Goal: Book appointment/travel/reservation

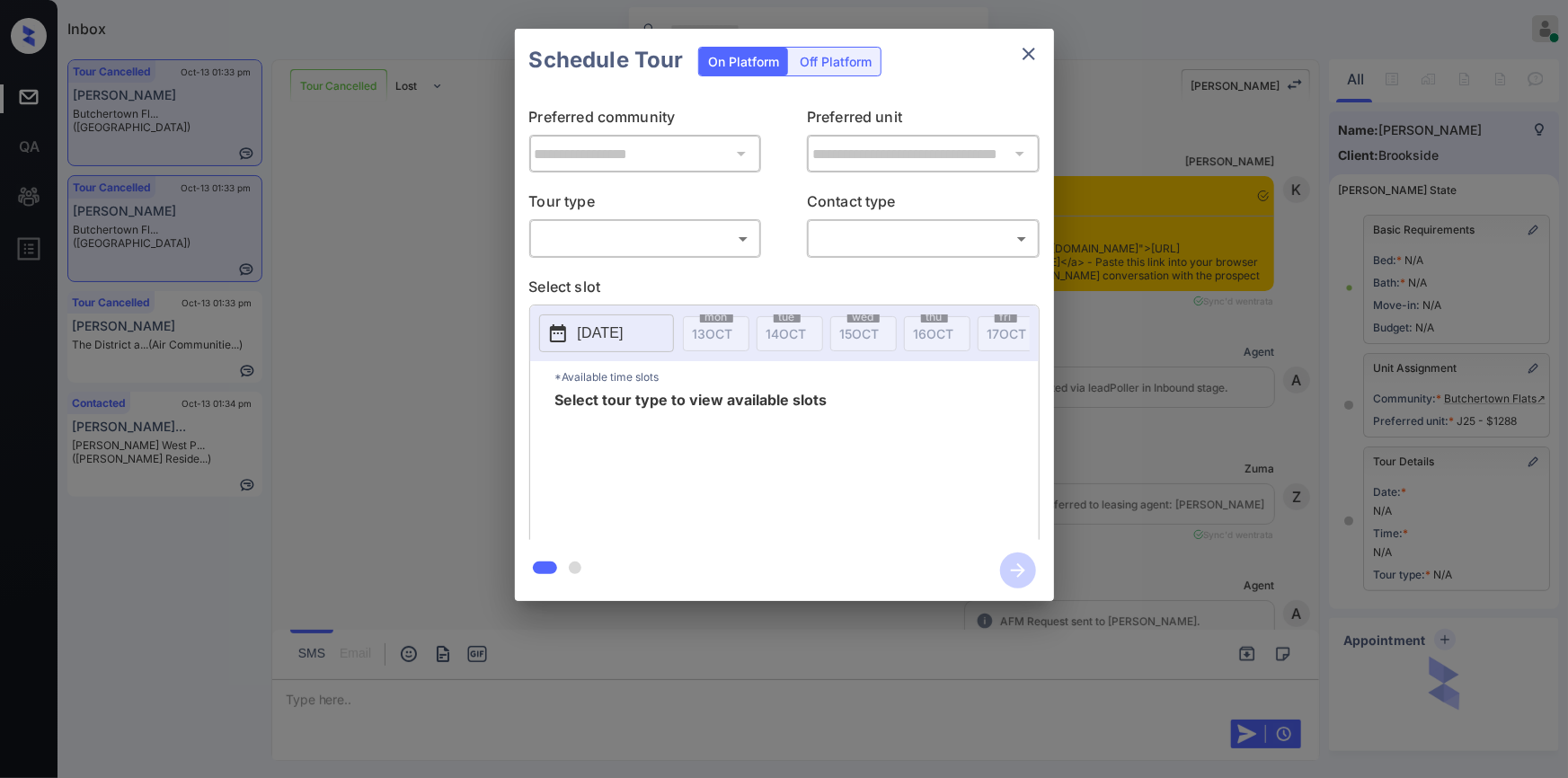
scroll to position [5788, 0]
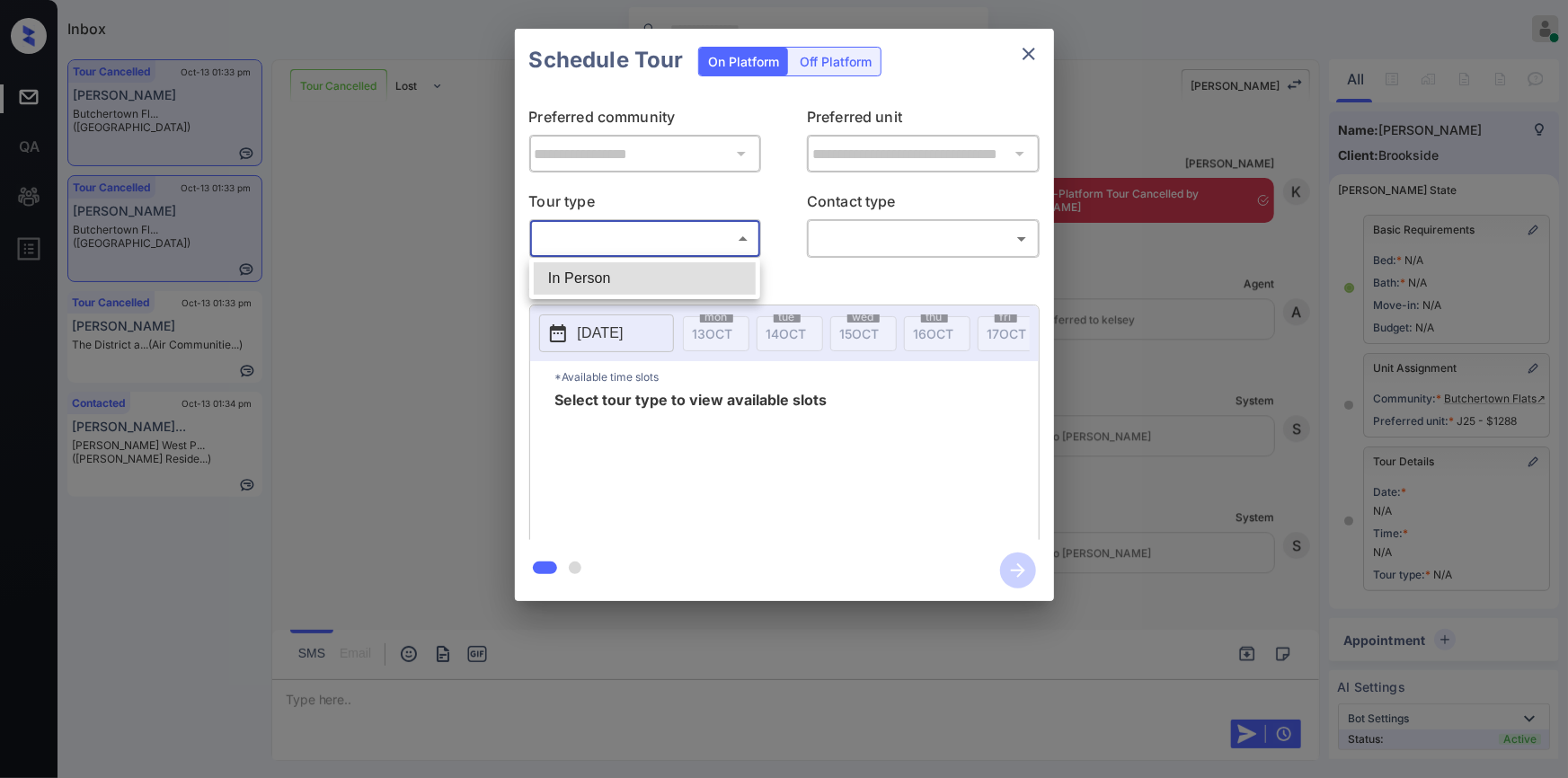
click at [614, 238] on body "Inbox Jiro Alonzo Online Set yourself offline Set yourself on break Profile Swi…" at bounding box center [784, 389] width 1568 height 778
click at [591, 271] on li "In Person" at bounding box center [644, 278] width 222 height 32
type input "********"
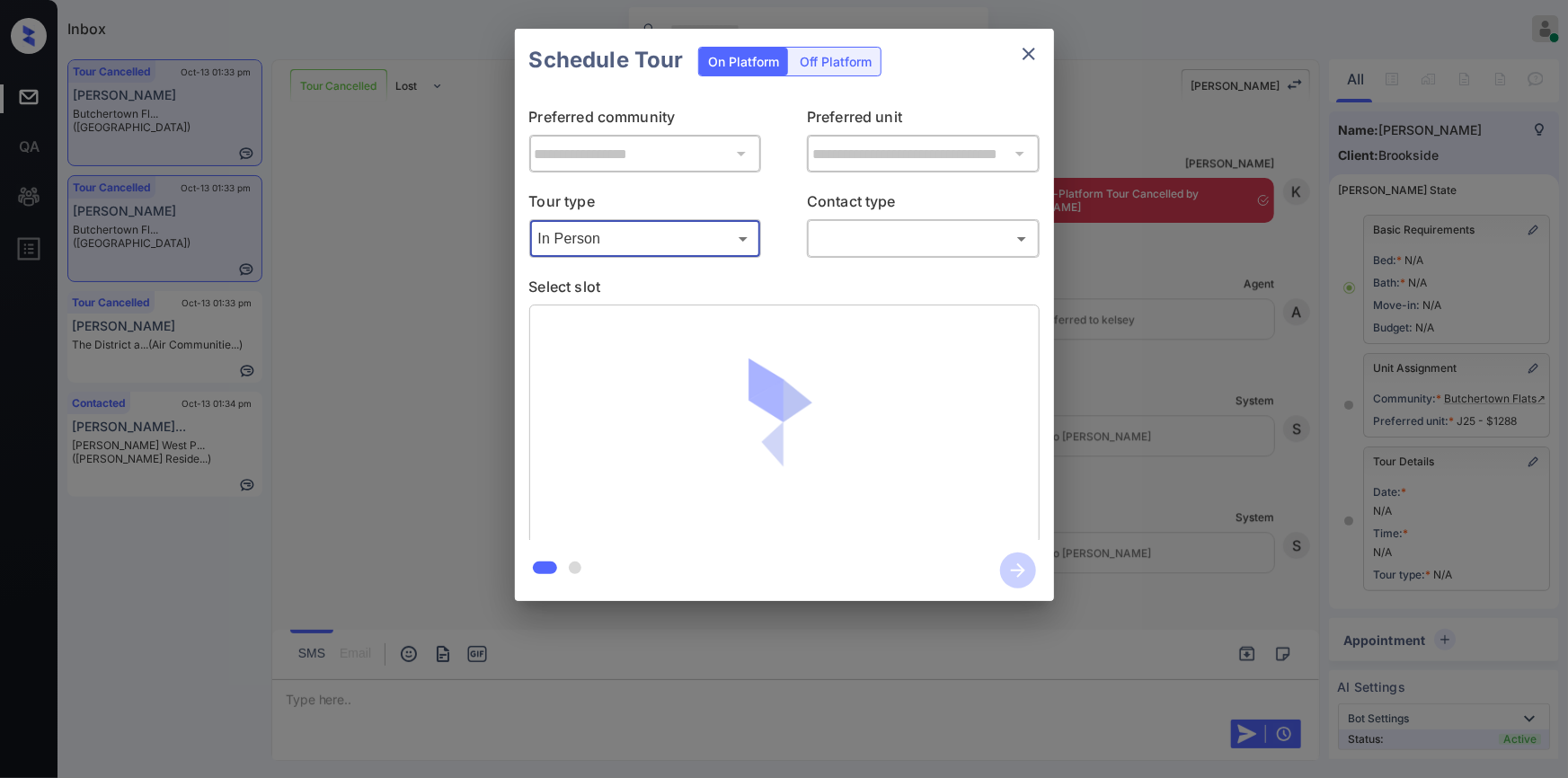
click at [903, 243] on body "Inbox Jiro Alonzo Online Set yourself offline Set yourself on break Profile Swi…" at bounding box center [784, 389] width 1568 height 778
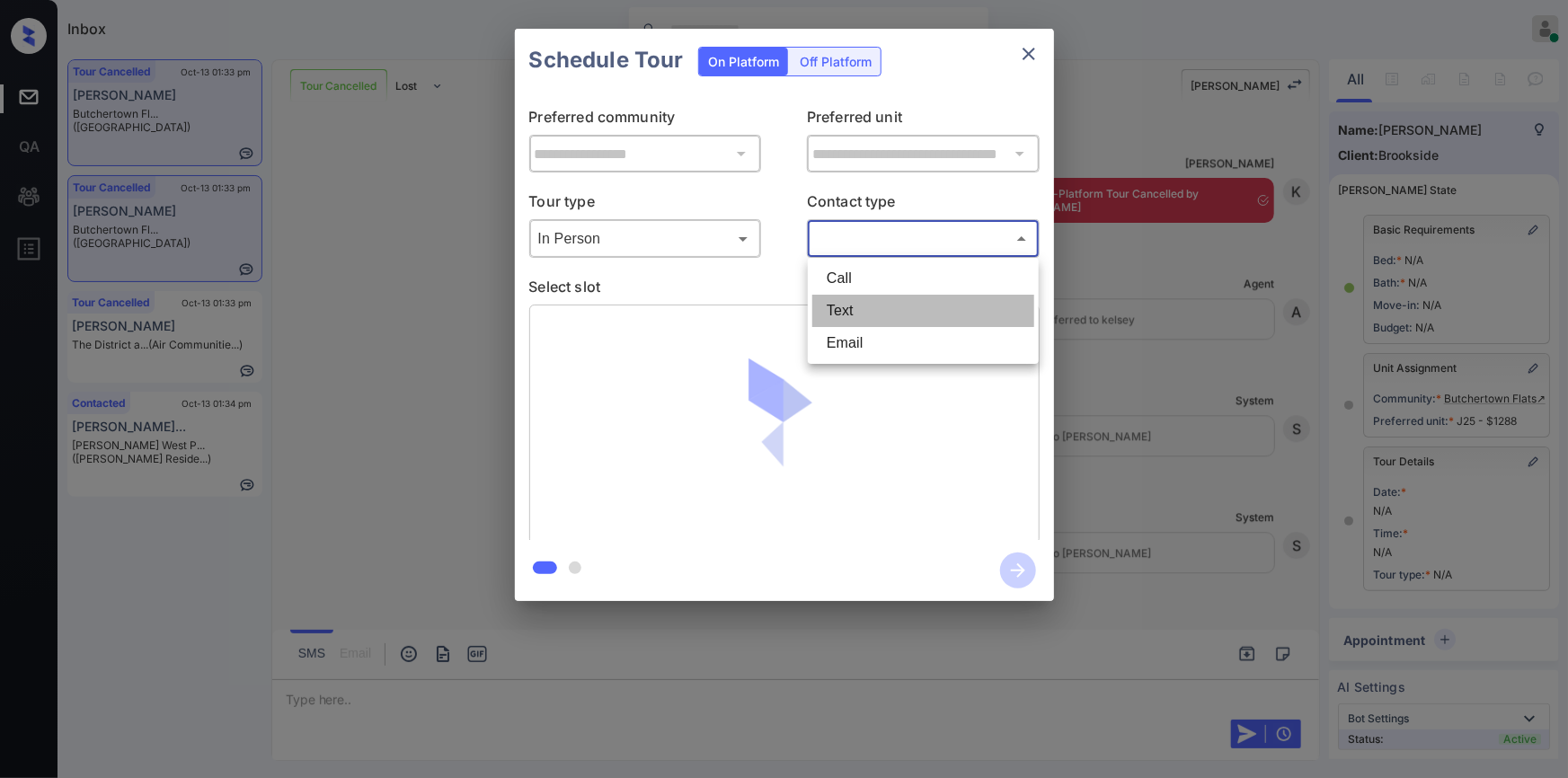
click at [860, 308] on li "Text" at bounding box center [924, 311] width 222 height 32
type input "****"
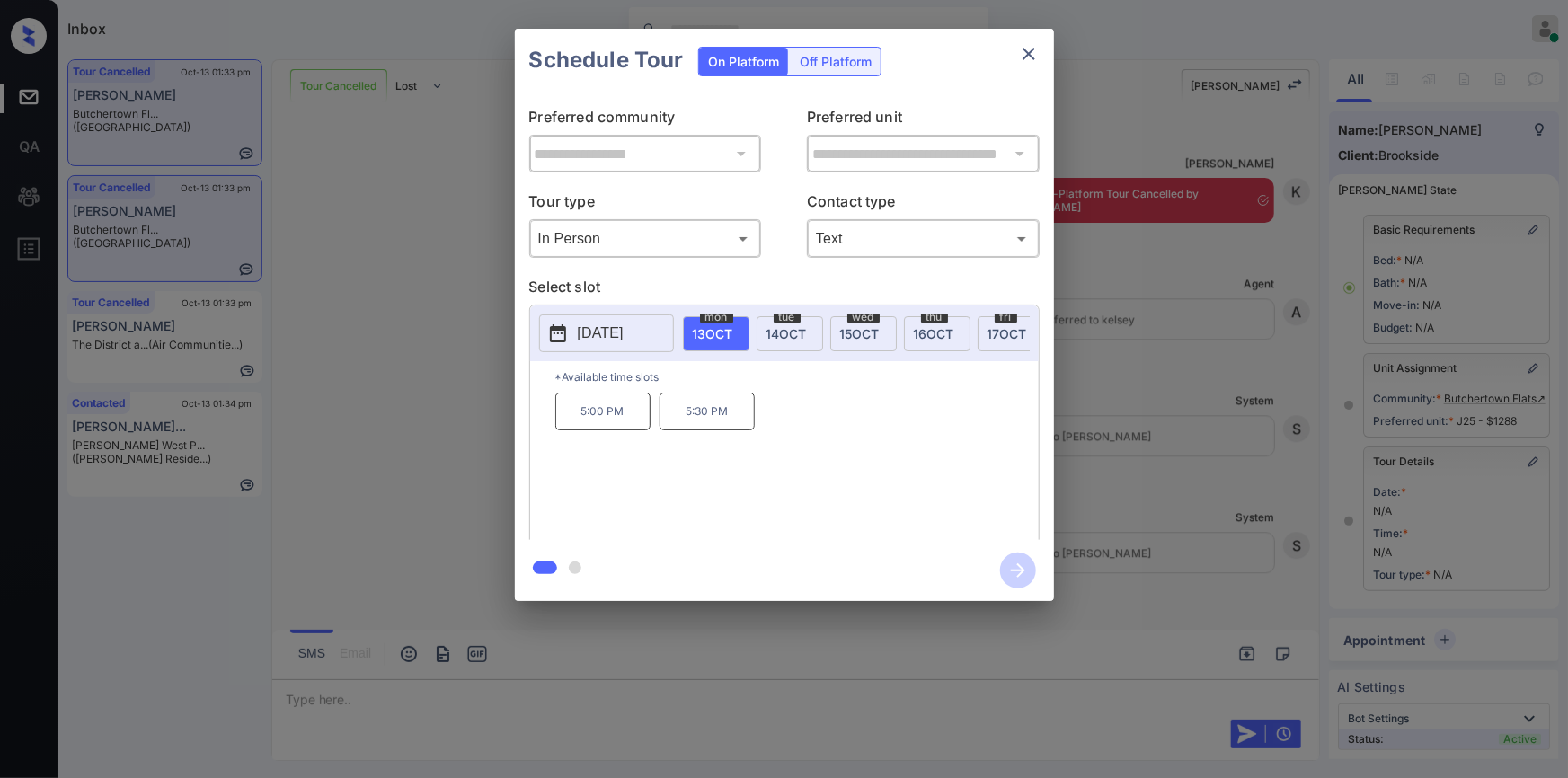
click at [572, 421] on p "5:00 PM" at bounding box center [603, 412] width 95 height 38
click at [1023, 565] on icon "button" at bounding box center [1018, 570] width 36 height 36
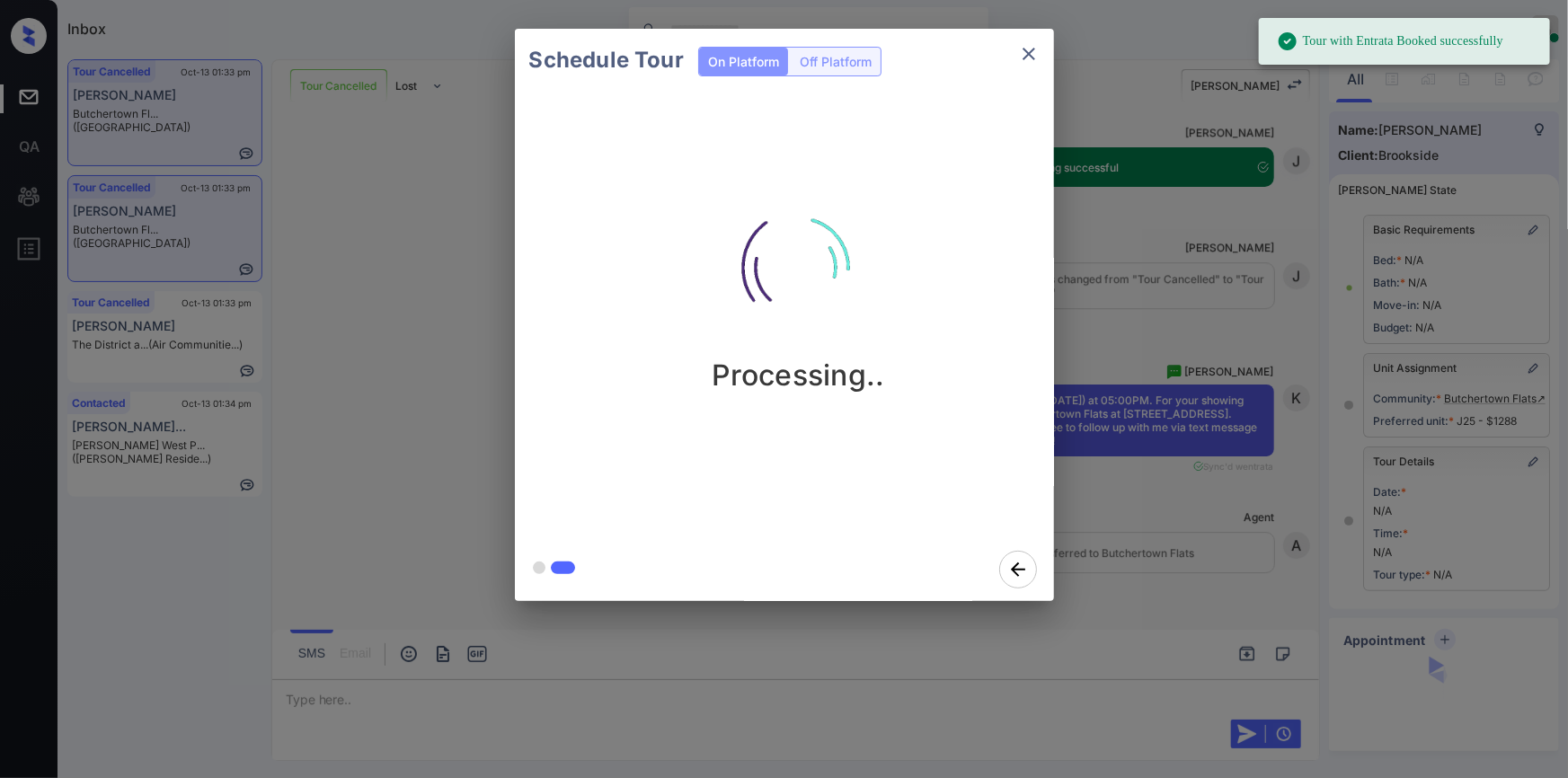
scroll to position [6289, 0]
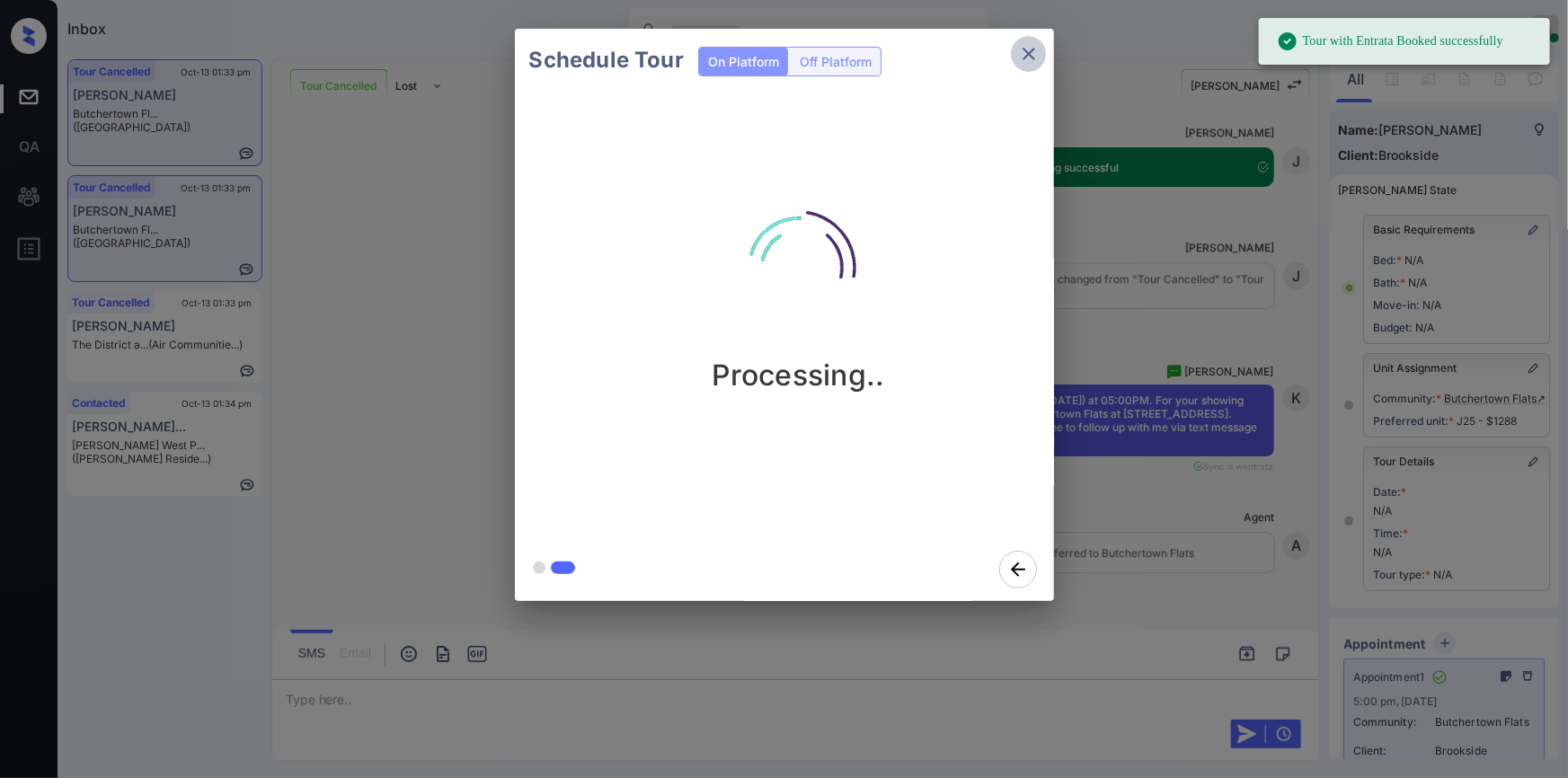
click at [1025, 50] on icon "close" at bounding box center [1028, 53] width 12 height 12
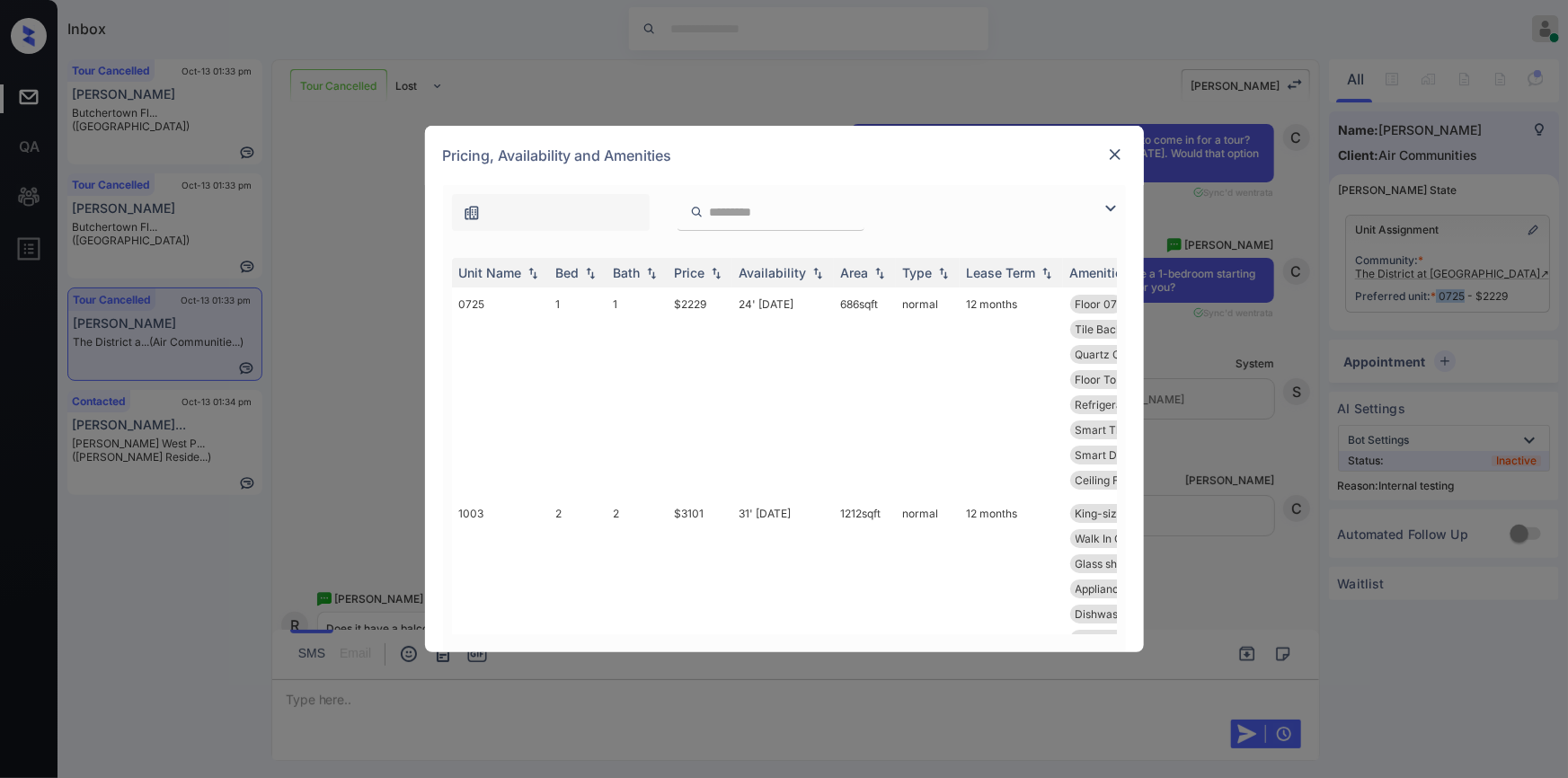
click at [1106, 147] on img at bounding box center [1114, 154] width 18 height 18
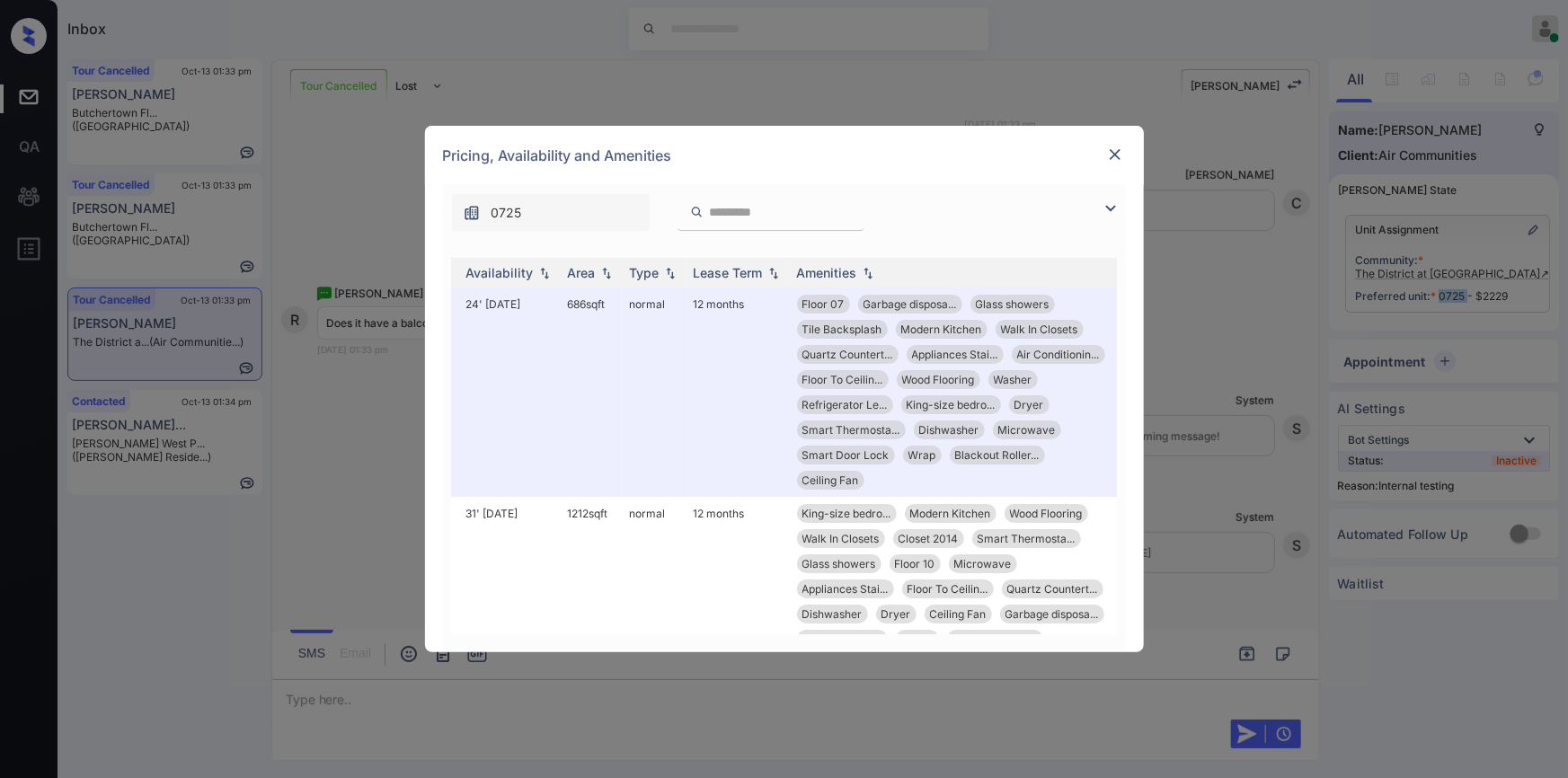
scroll to position [0, 286]
click at [1121, 157] on img at bounding box center [1114, 154] width 18 height 18
